Goal: Find contact information: Find contact information

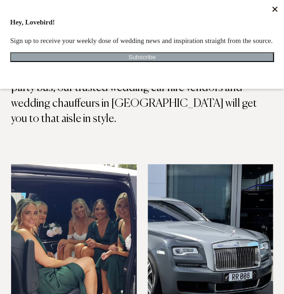
scroll to position [109, 0]
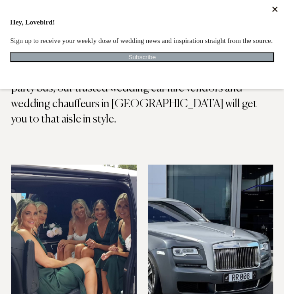
click at [124, 165] on img at bounding box center [74, 249] width 126 height 168
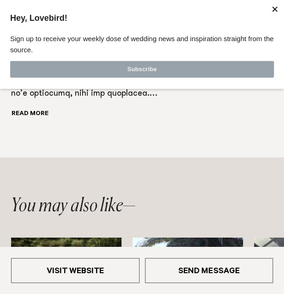
scroll to position [348, 0]
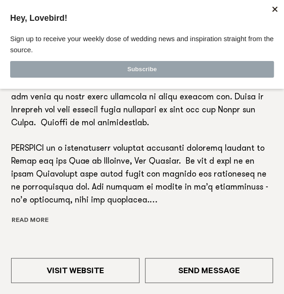
click at [44, 220] on button "Read more" at bounding box center [48, 220] width 75 height 12
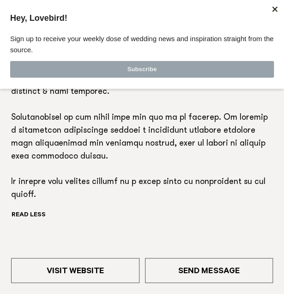
scroll to position [534, 0]
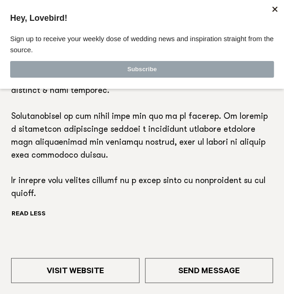
click at [278, 10] on div at bounding box center [275, 9] width 14 height 14
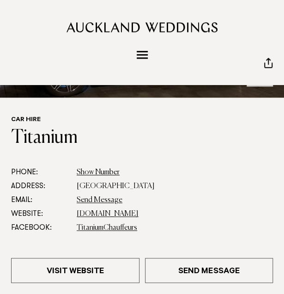
scroll to position [0, 0]
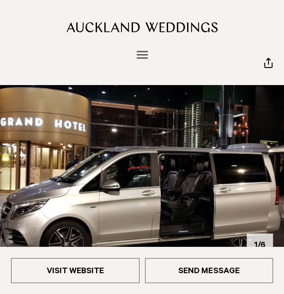
click at [142, 48] on button "Menu" at bounding box center [142, 54] width 18 height 15
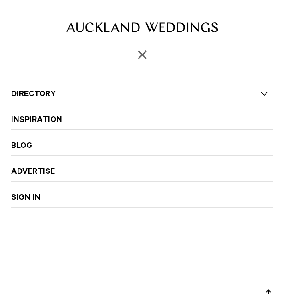
click at [142, 48] on button "Menu" at bounding box center [142, 54] width 18 height 15
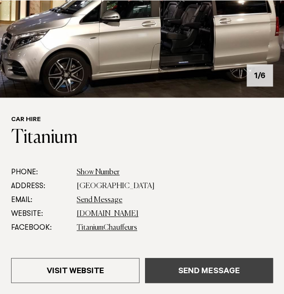
click at [171, 268] on link "Send Message" at bounding box center [209, 270] width 128 height 25
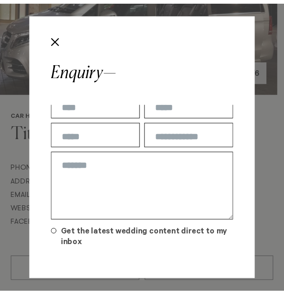
scroll to position [43, 0]
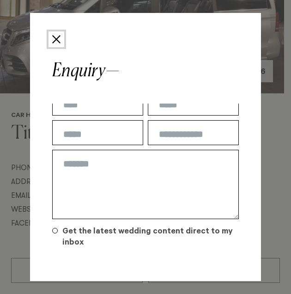
click at [57, 43] on button "Close" at bounding box center [57, 39] width 16 height 16
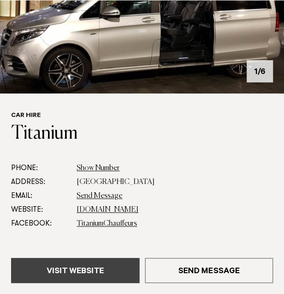
click at [80, 261] on link "Visit Website" at bounding box center [75, 270] width 128 height 25
